Goal: Task Accomplishment & Management: Manage account settings

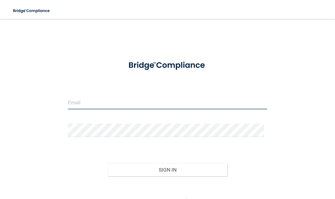
click at [103, 103] on input "email" at bounding box center [167, 102] width 199 height 13
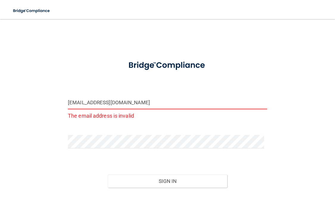
type input "[EMAIL_ADDRESS][DOMAIN_NAME]"
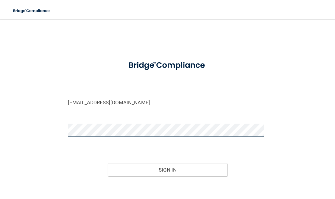
click at [108, 163] on button "Sign In" at bounding box center [167, 169] width 119 height 13
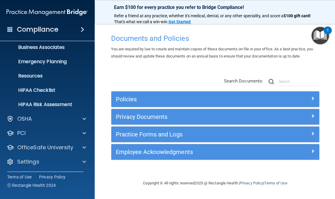
scroll to position [48, 0]
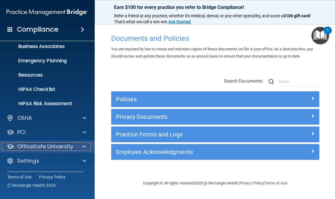
click at [87, 146] on div at bounding box center [83, 146] width 15 height 7
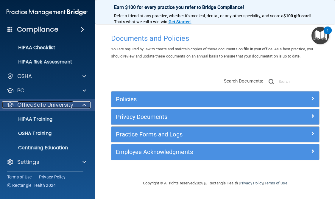
scroll to position [91, 0]
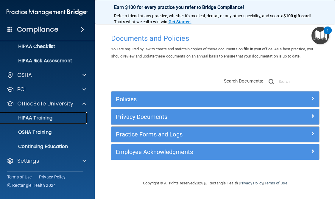
click at [47, 118] on p "HIPAA Training" at bounding box center [27, 118] width 49 height 6
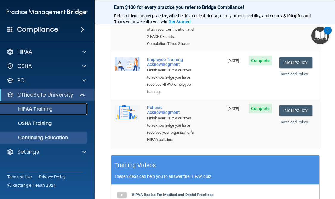
scroll to position [157, 0]
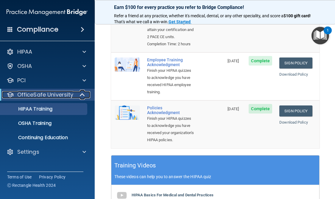
click at [80, 95] on span at bounding box center [82, 94] width 5 height 7
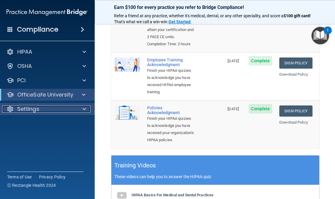
click at [82, 110] on span at bounding box center [84, 108] width 4 height 7
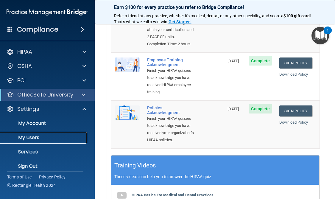
click at [30, 138] on p "My Users" at bounding box center [43, 138] width 81 height 6
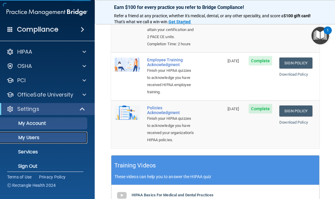
scroll to position [146, 0]
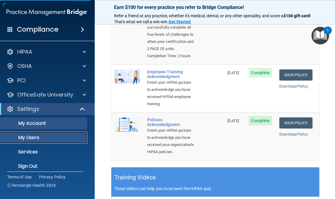
select select "20"
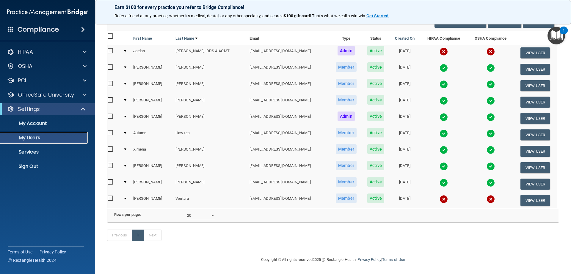
scroll to position [55, 0]
click at [335, 80] on button "View User" at bounding box center [535, 85] width 29 height 11
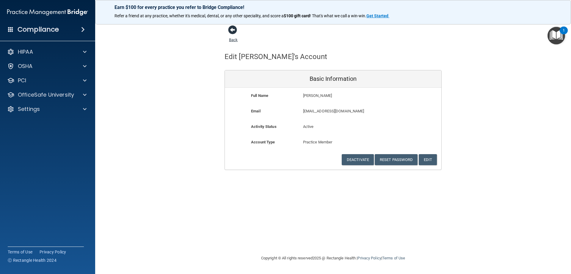
click at [232, 29] on span at bounding box center [232, 29] width 9 height 9
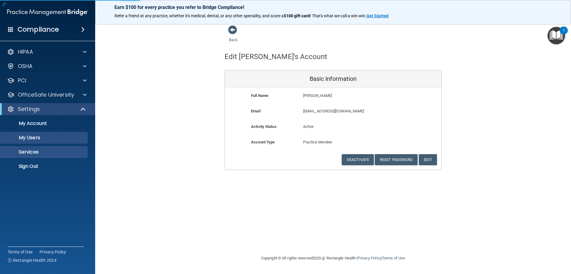
select select "20"
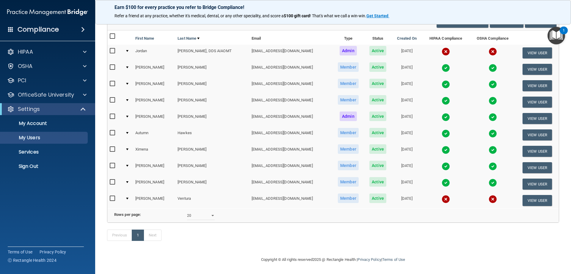
scroll to position [55, 0]
